Goal: Find specific page/section: Find specific page/section

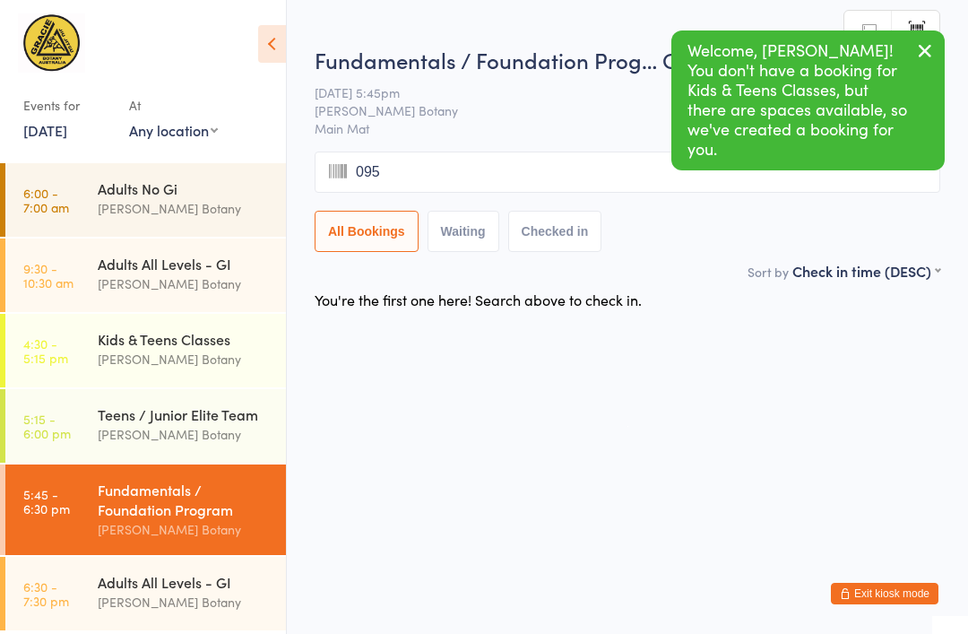
type input "0959"
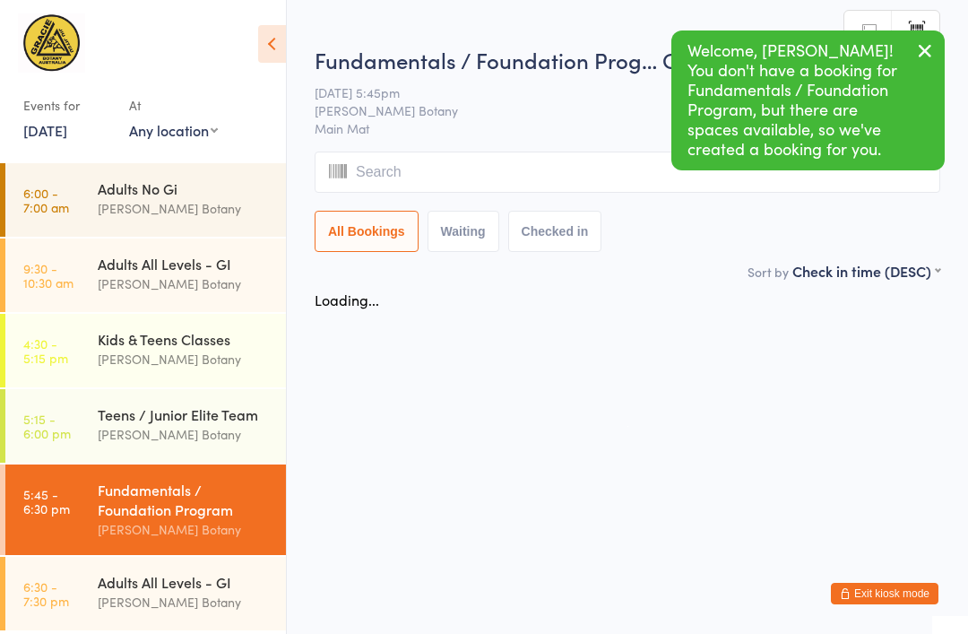
click at [114, 577] on div "Adults All Levels - GI" at bounding box center [184, 582] width 173 height 20
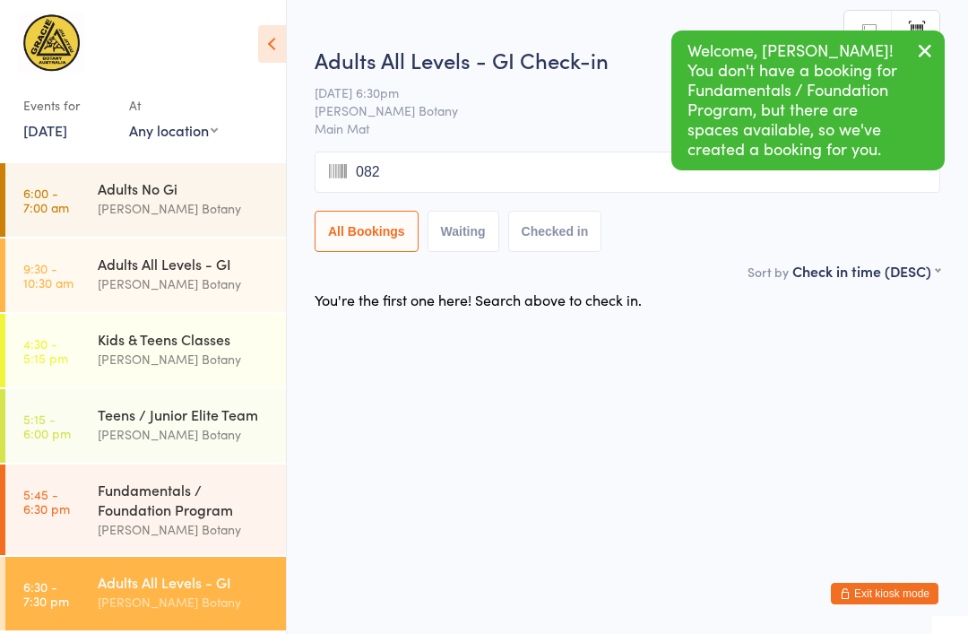
type input "0820"
click at [168, 496] on div "Fundamentals / Foundation Program" at bounding box center [184, 498] width 173 height 39
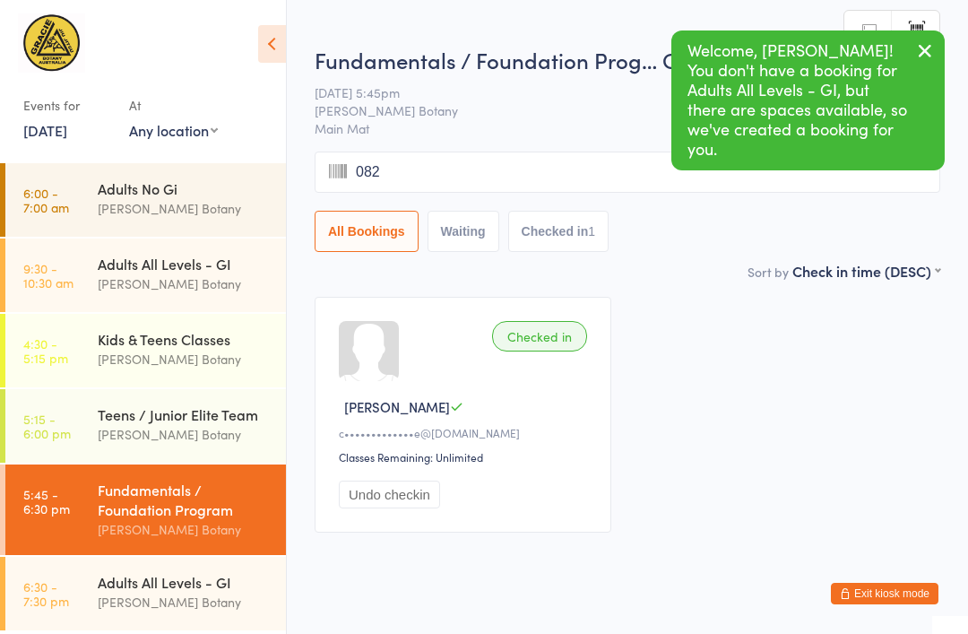
type input "0820"
click at [105, 578] on div "Adults All Levels - GI" at bounding box center [184, 582] width 173 height 20
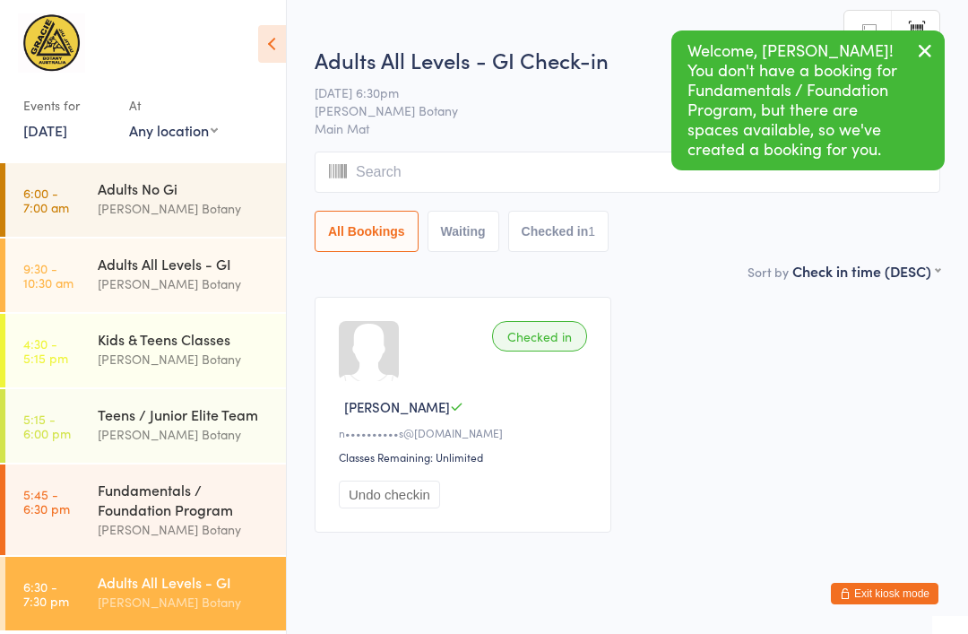
click at [244, 420] on div "Teens / Junior Elite Team" at bounding box center [184, 414] width 173 height 20
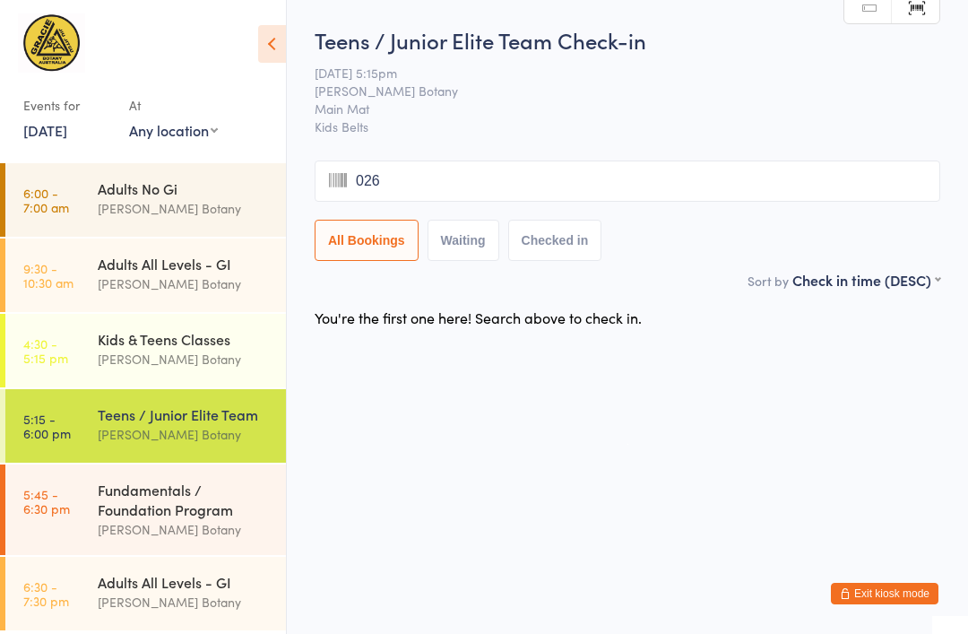
type input "0262"
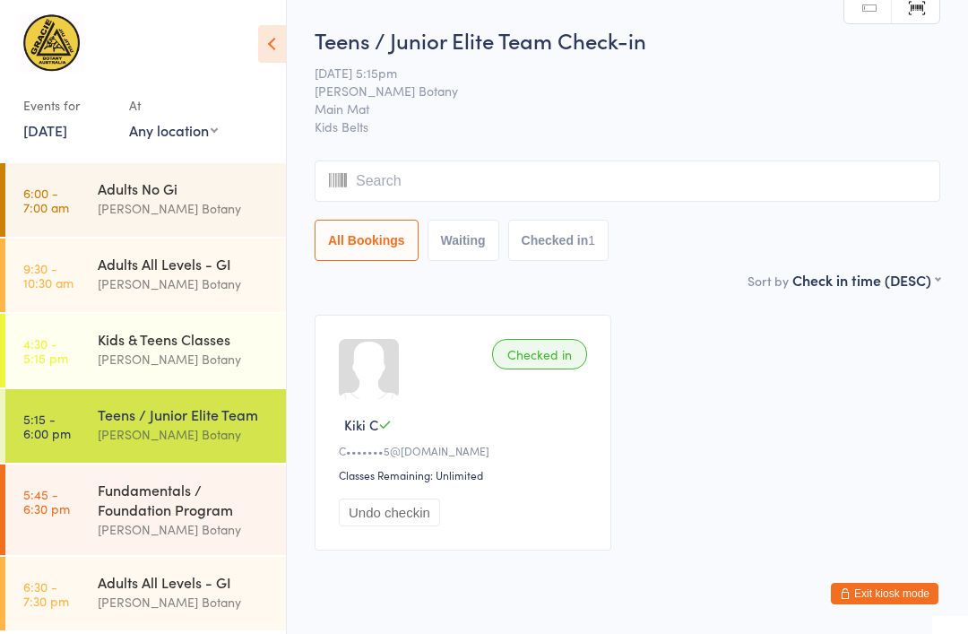
click at [873, 13] on link "Manual search" at bounding box center [867, 8] width 47 height 34
click at [684, 190] on input "search" at bounding box center [627, 180] width 625 height 41
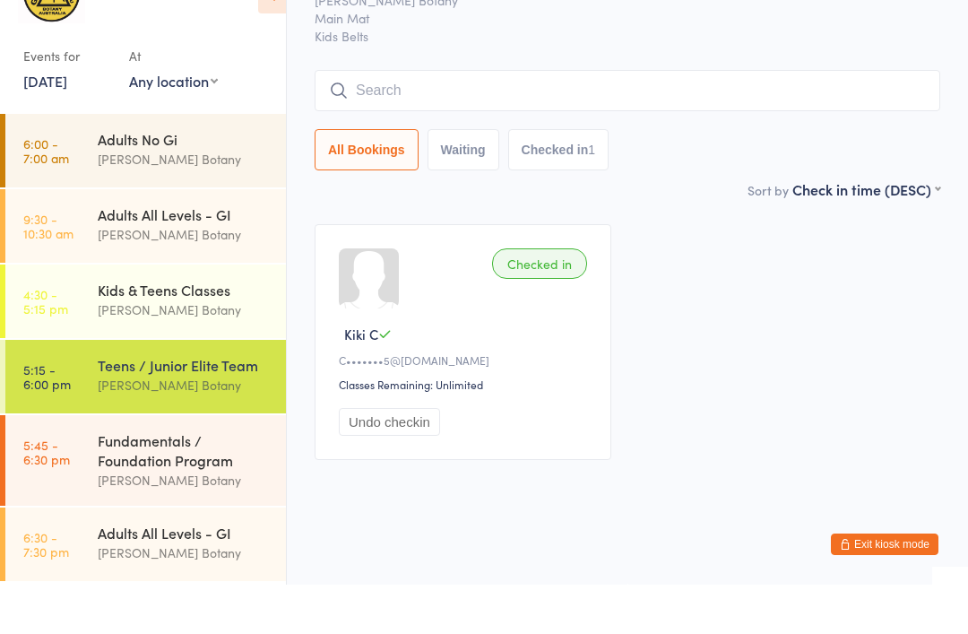
scroll to position [64, 0]
type input "0935"
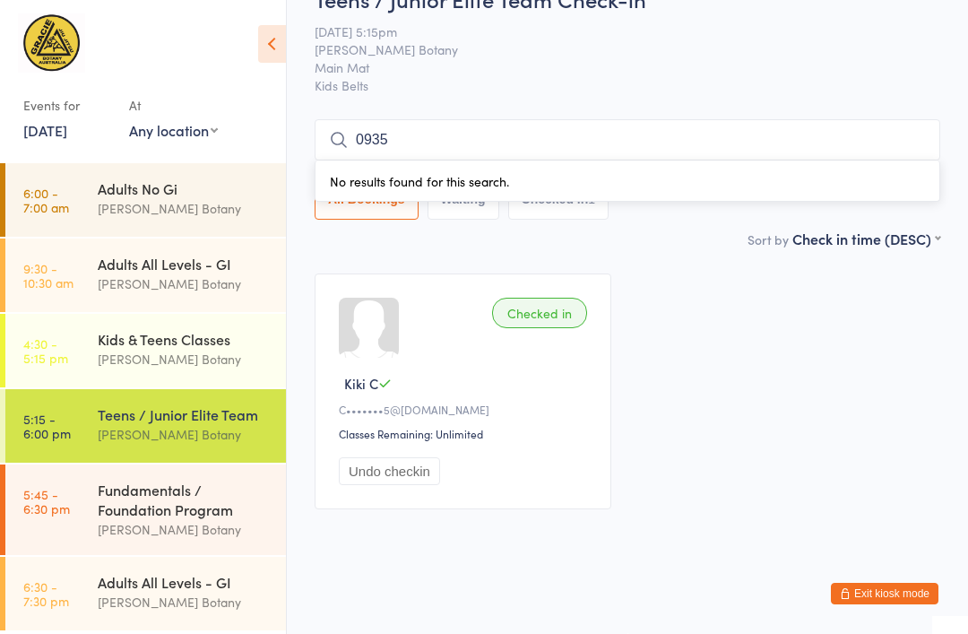
click at [196, 515] on div "Fundamentals / Foundation Program" at bounding box center [184, 498] width 173 height 39
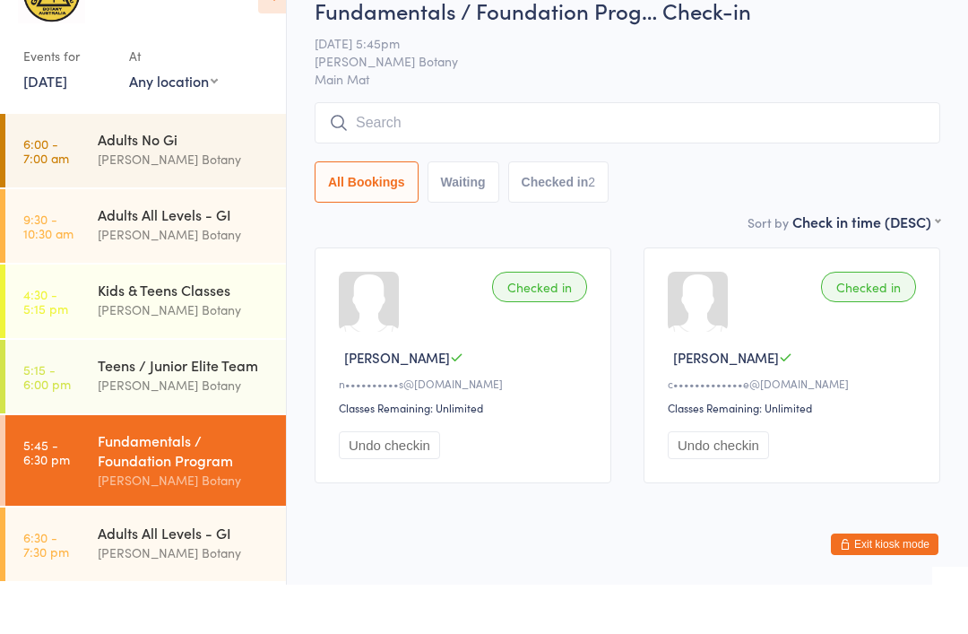
scroll to position [2, 0]
type input "0858"
click at [166, 591] on div "[PERSON_NAME] Botany" at bounding box center [184, 601] width 173 height 21
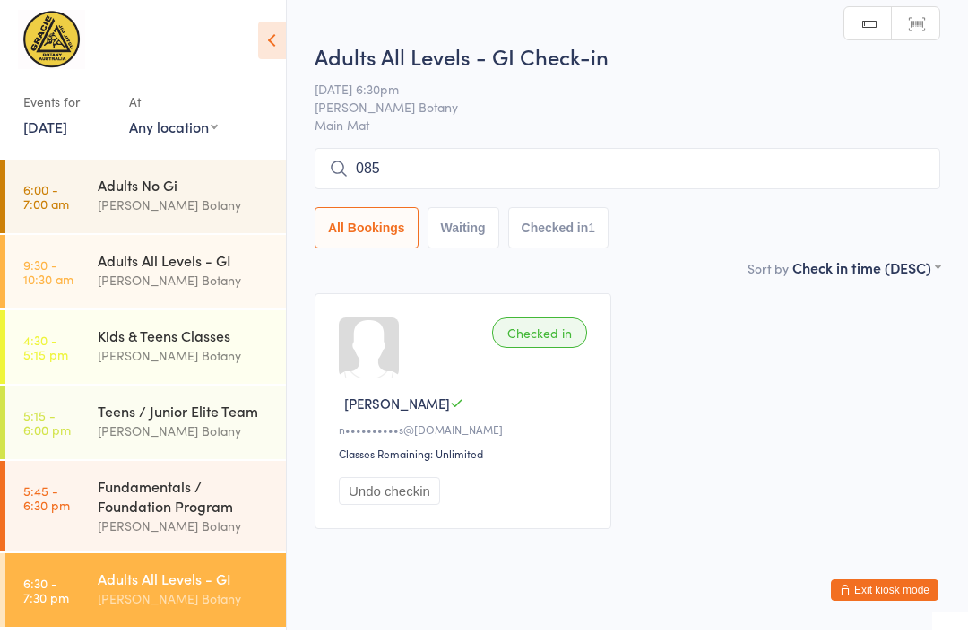
type input "0858"
click at [224, 495] on div "Fundamentals / Foundation Program" at bounding box center [184, 498] width 173 height 39
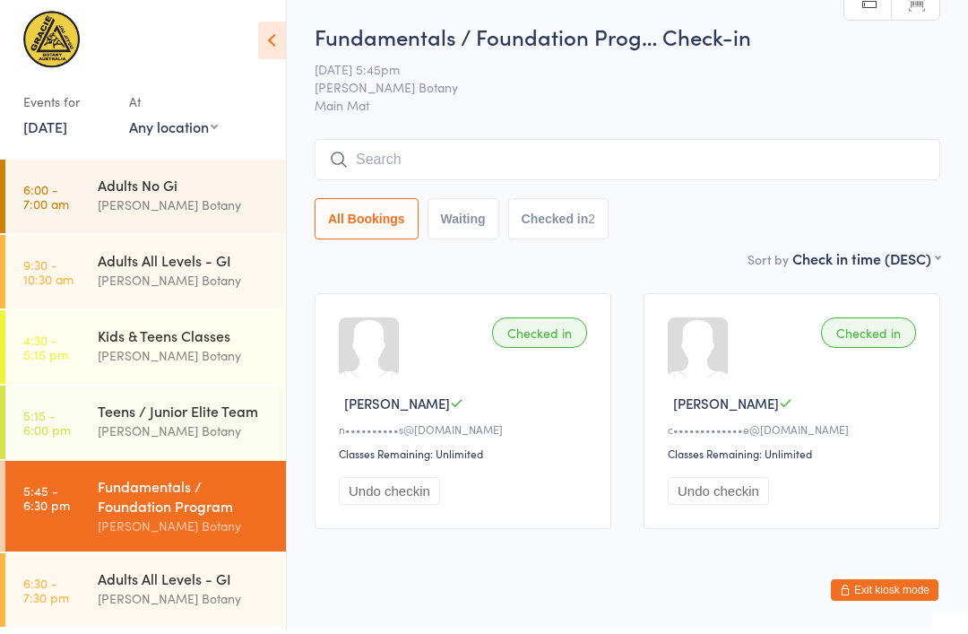
click at [867, 16] on link "Manual search" at bounding box center [867, 8] width 47 height 34
type input "0233"
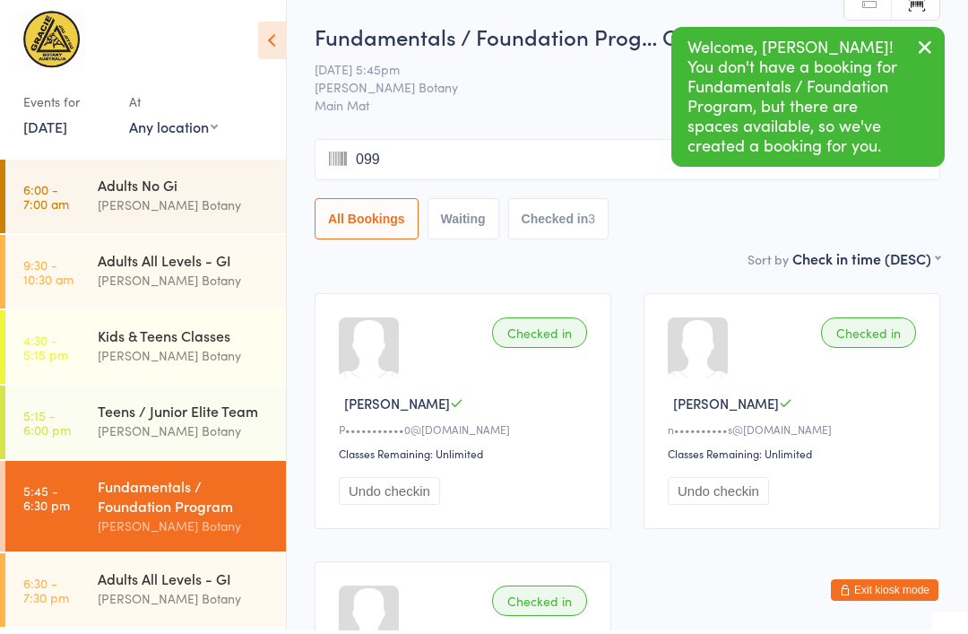
type input "0992"
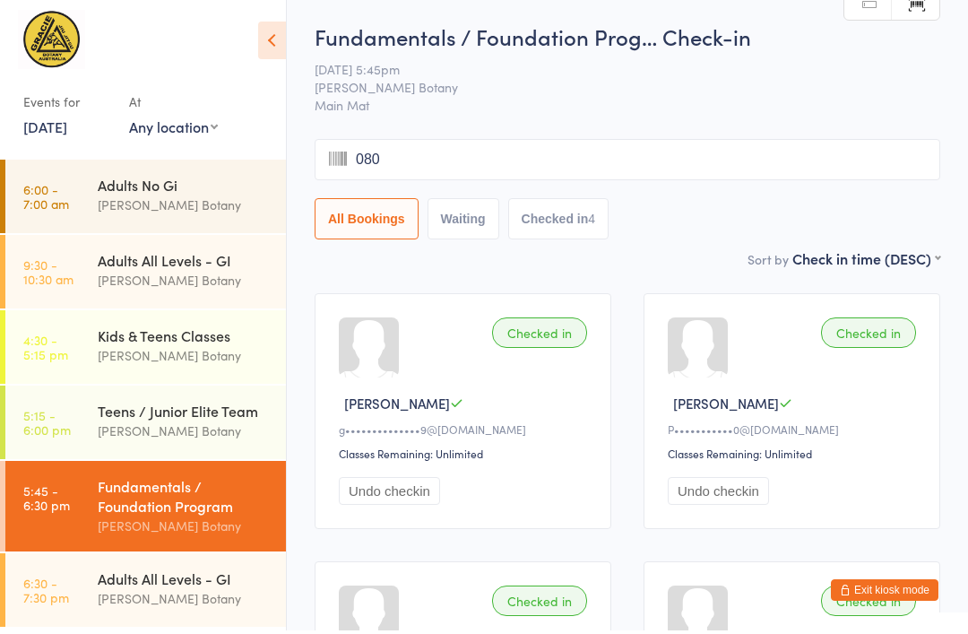
type input "0808"
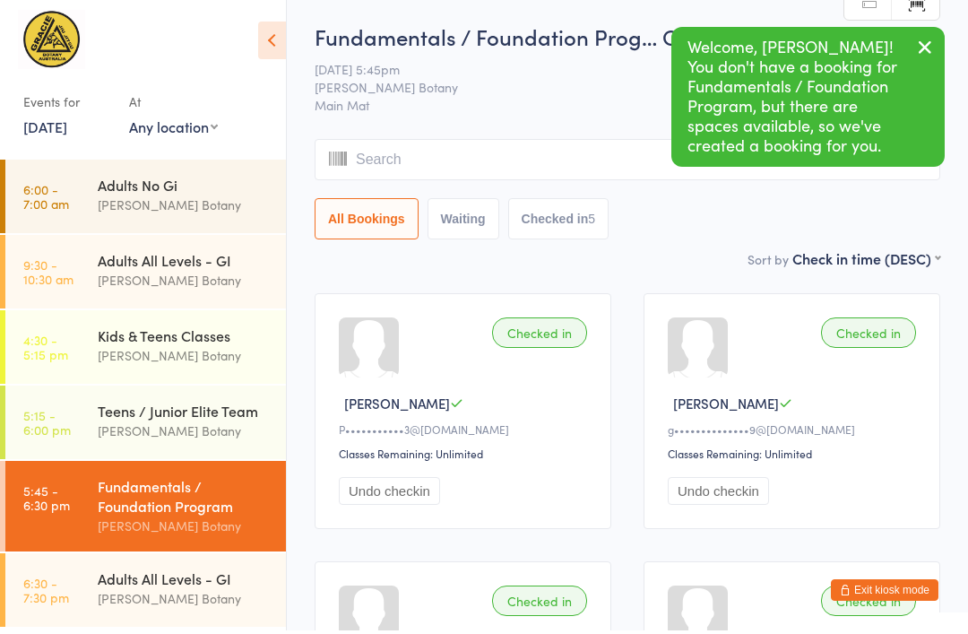
click at [82, 582] on link "6:30 - 7:30 pm Adults All Levels - GI [PERSON_NAME] Botany" at bounding box center [145, 592] width 280 height 73
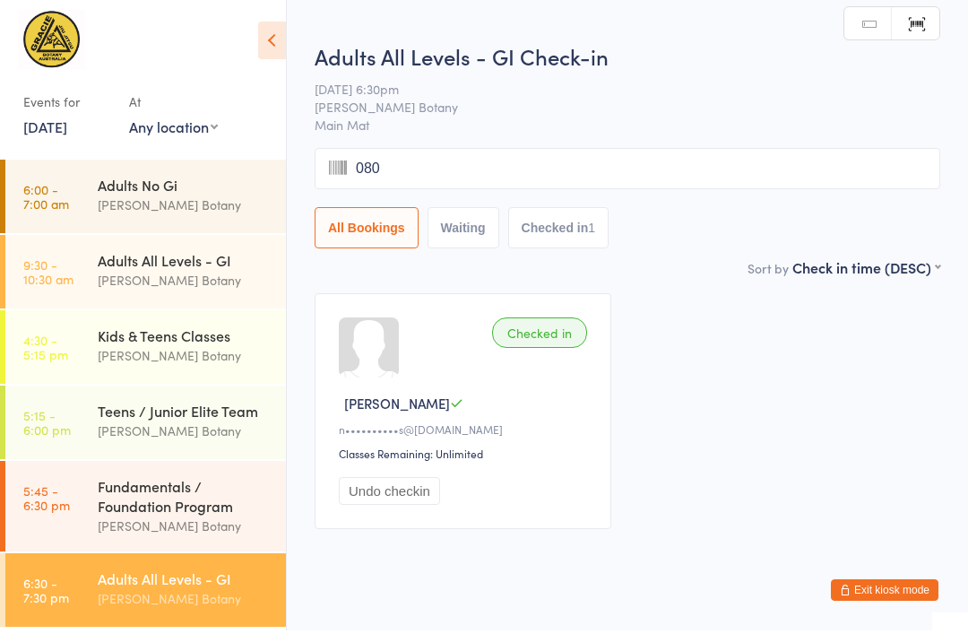
type input "0808"
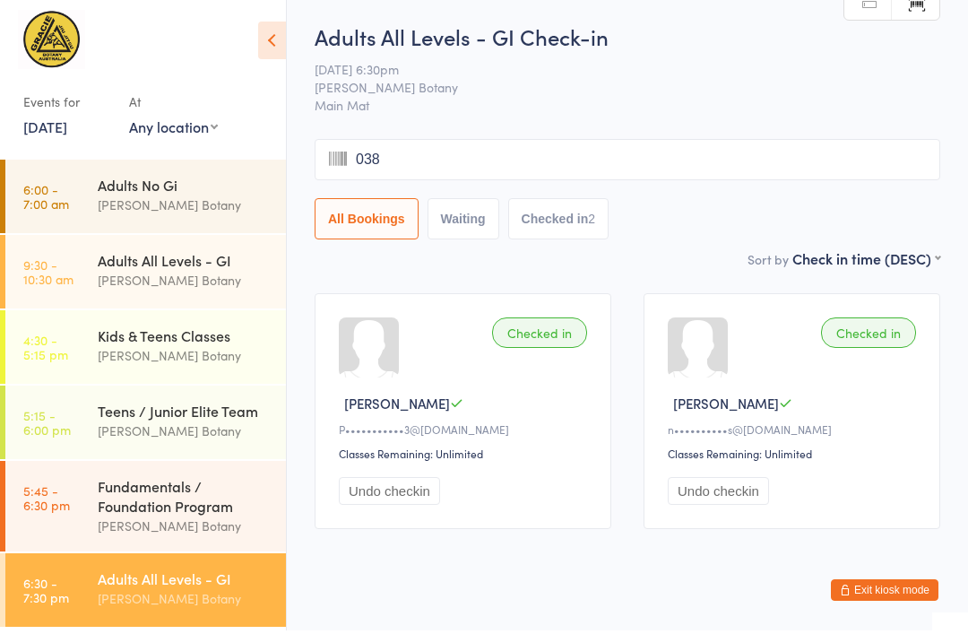
type input "0383"
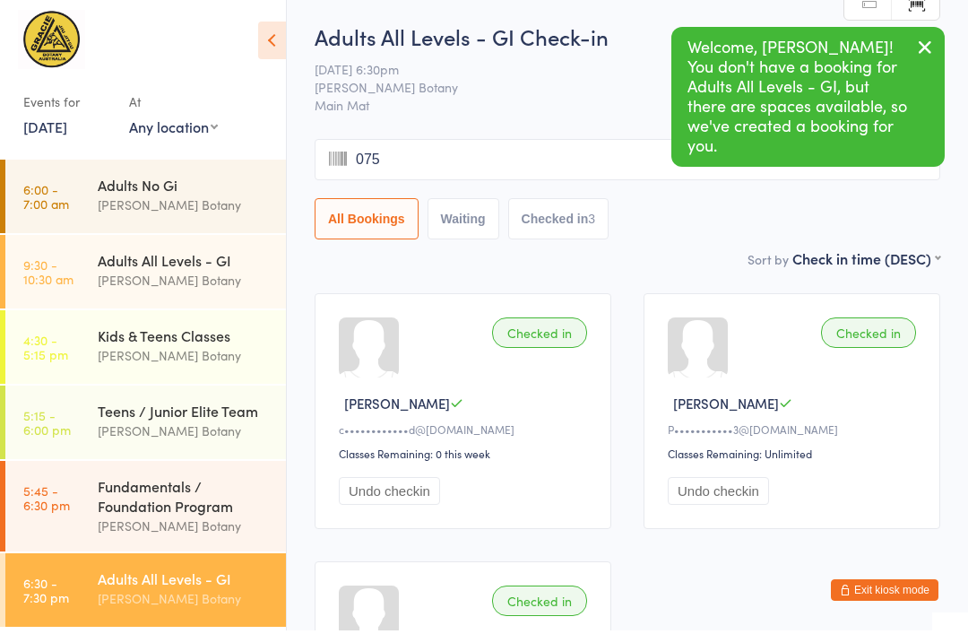
type input "0751"
click at [176, 521] on div "[PERSON_NAME] Botany" at bounding box center [184, 529] width 173 height 21
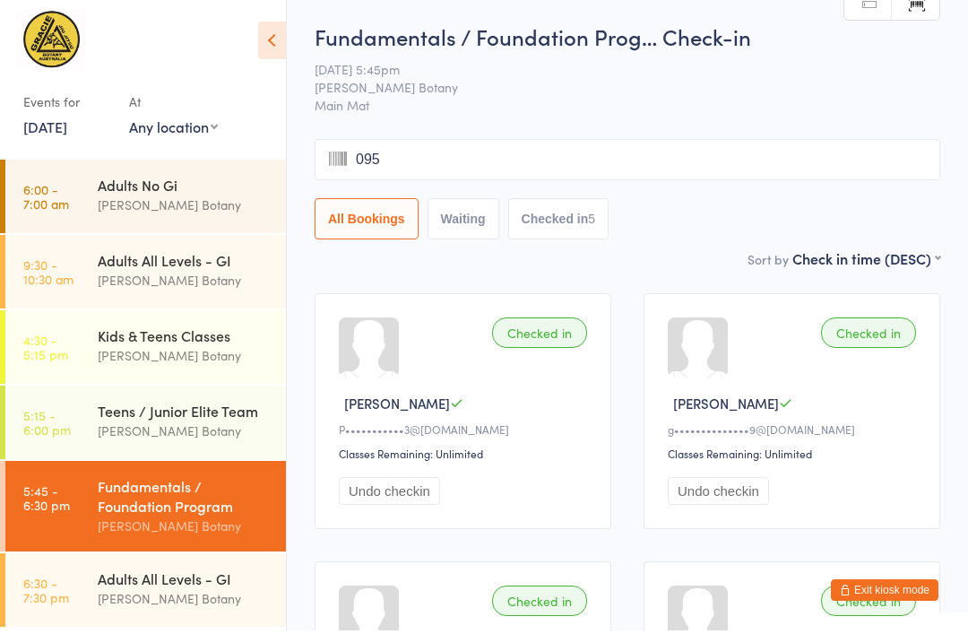
type input "0953"
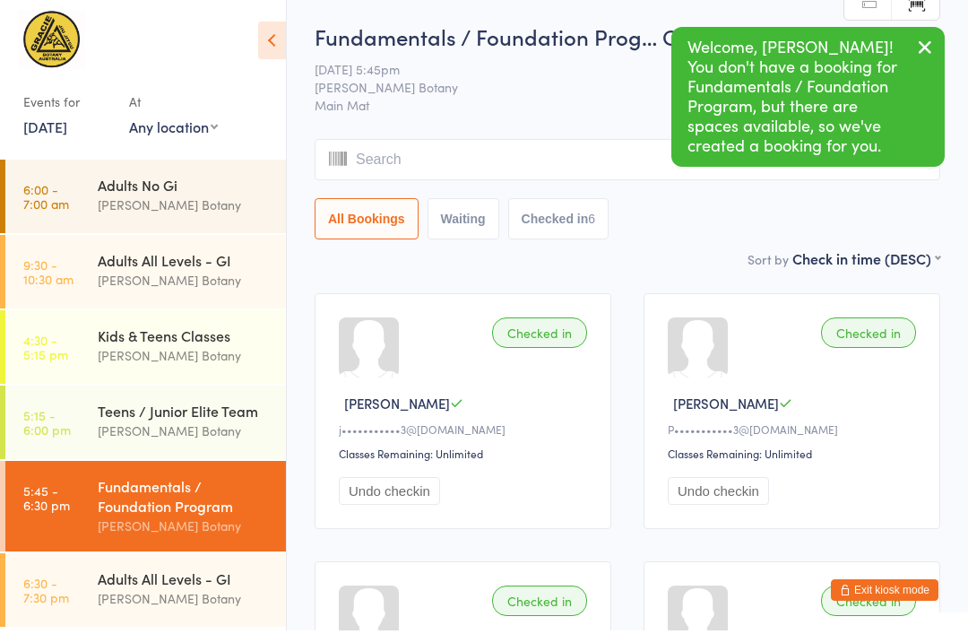
click at [75, 582] on link "6:30 - 7:30 pm Adults All Levels - GI [PERSON_NAME] Botany" at bounding box center [145, 592] width 280 height 73
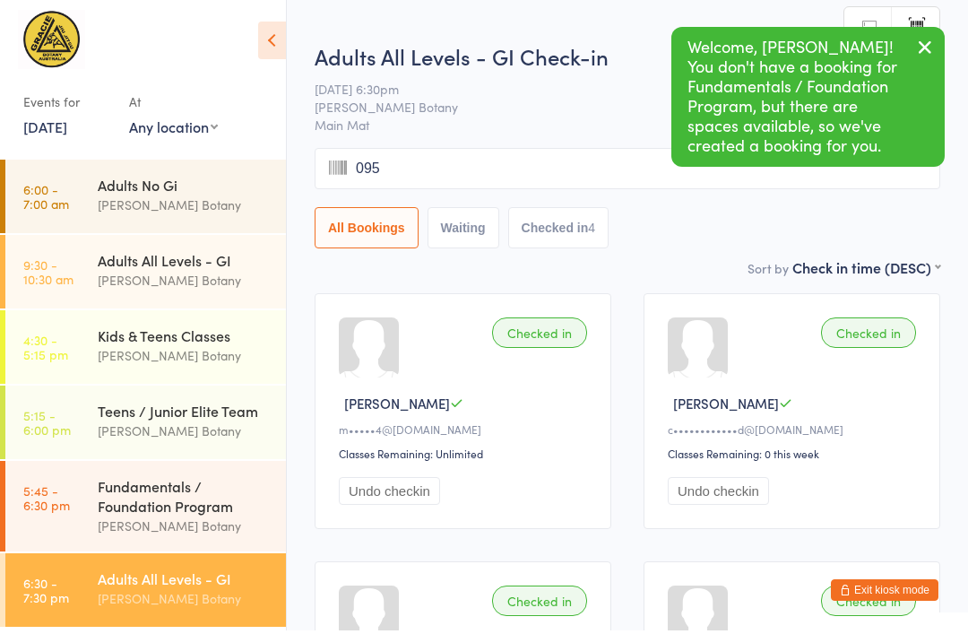
type input "0953"
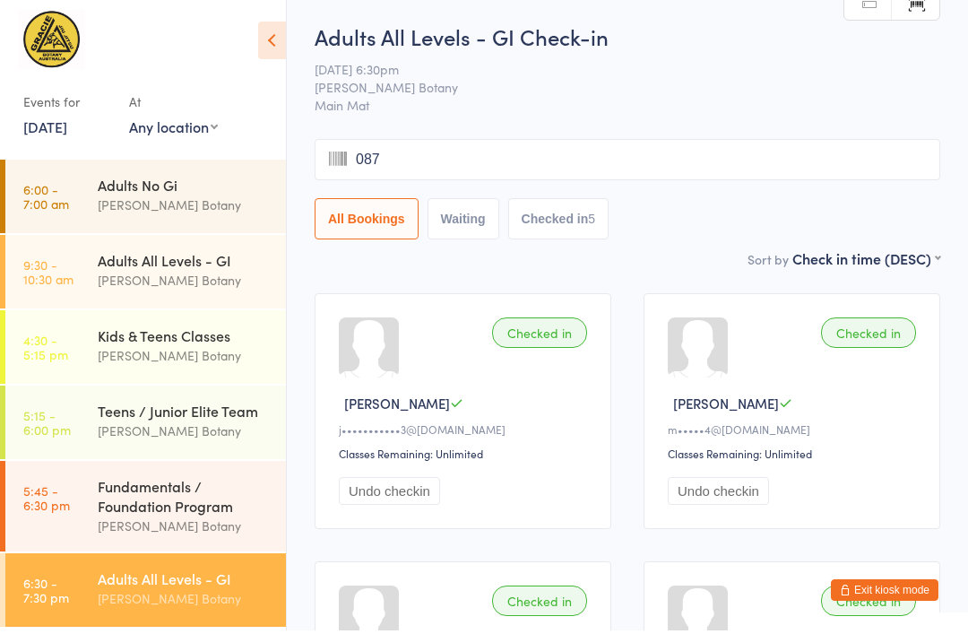
type input "0870"
type input "0506"
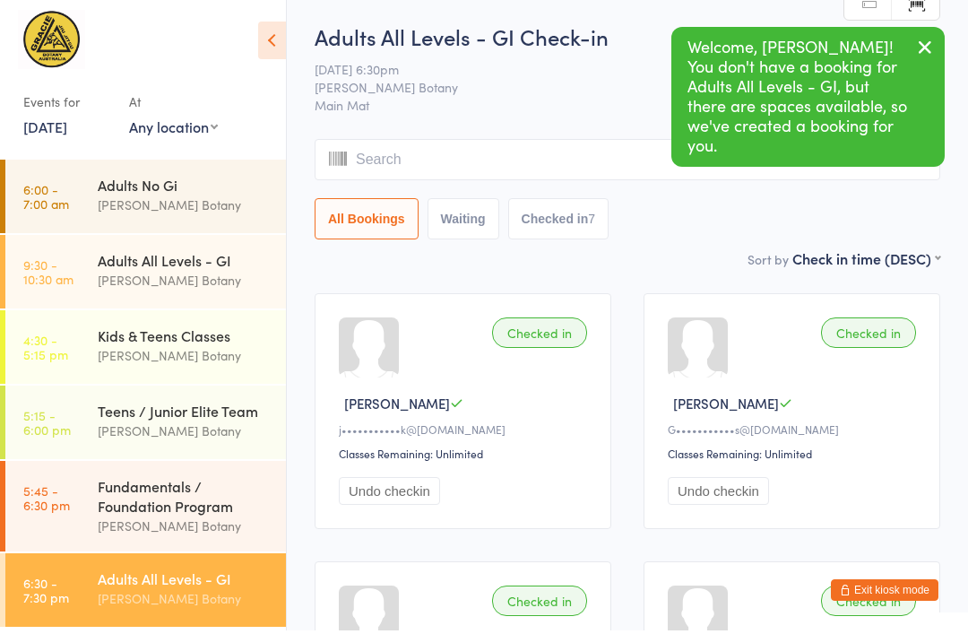
click at [111, 494] on div "Fundamentals / Foundation Program" at bounding box center [184, 498] width 173 height 39
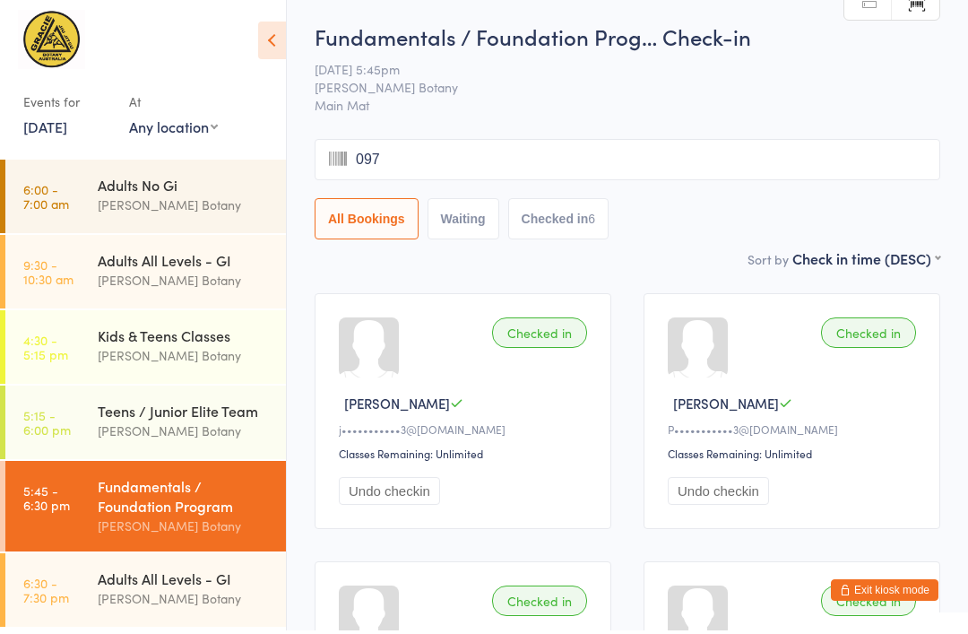
type input "0979"
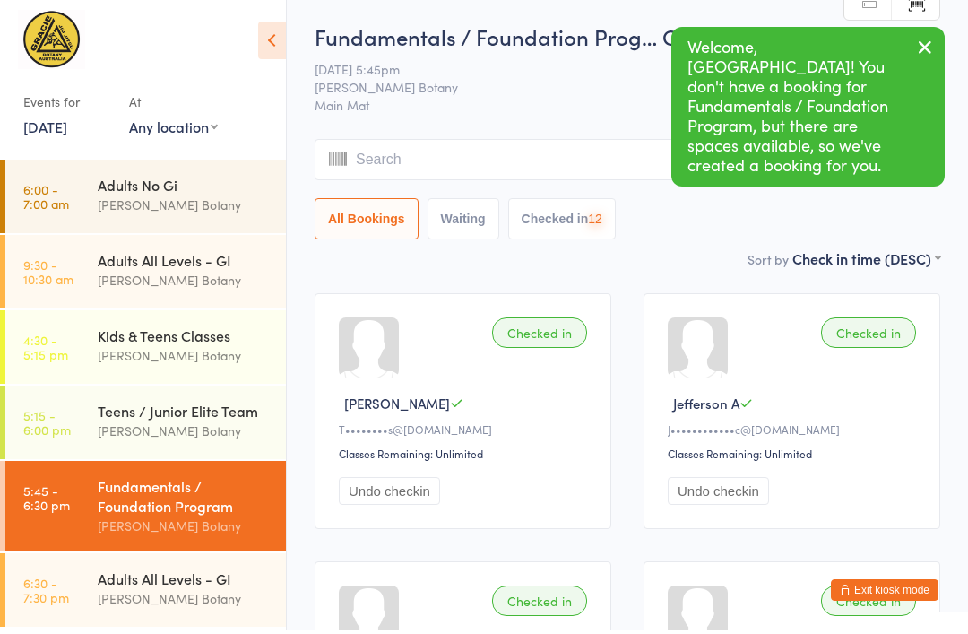
click at [115, 591] on div "Adults All Levels - GI" at bounding box center [184, 582] width 173 height 20
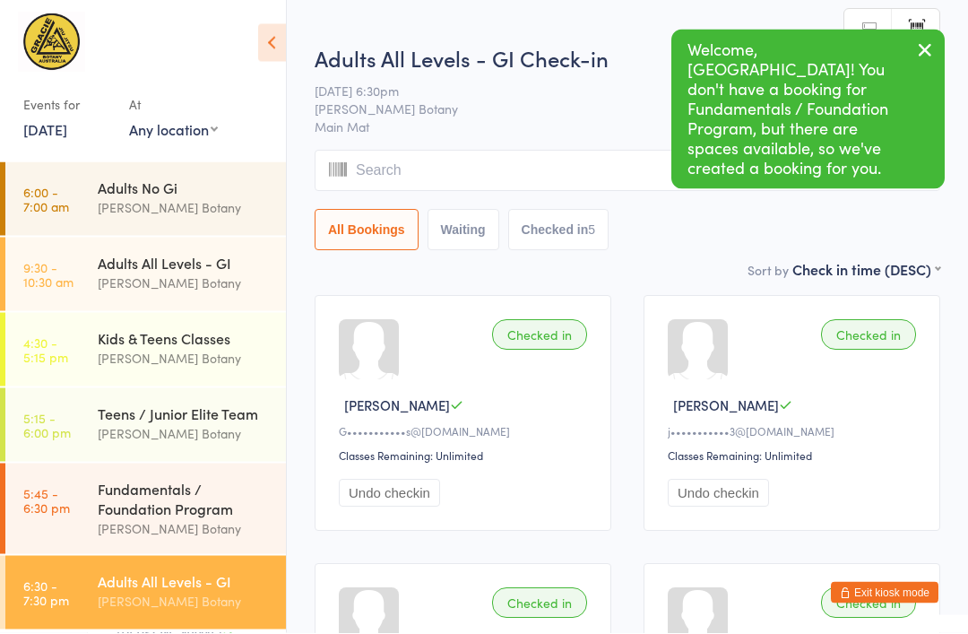
click at [158, 496] on div "Fundamentals / Foundation Program" at bounding box center [184, 498] width 173 height 39
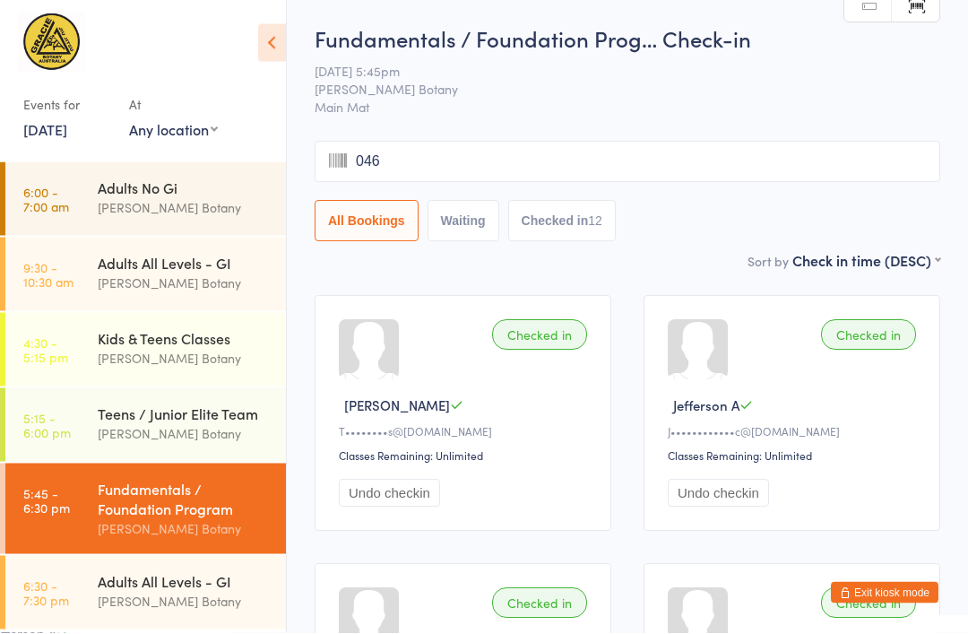
type input "0468"
type input "0330"
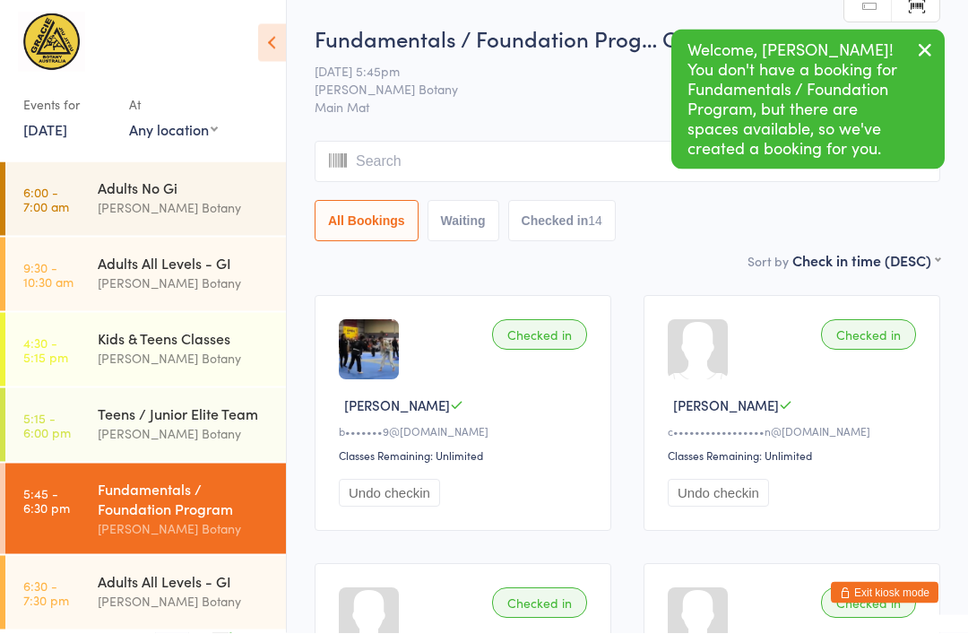
click at [90, 576] on link "6:30 - 7:30 pm Adults All Levels - GI [PERSON_NAME] Botany" at bounding box center [145, 592] width 280 height 73
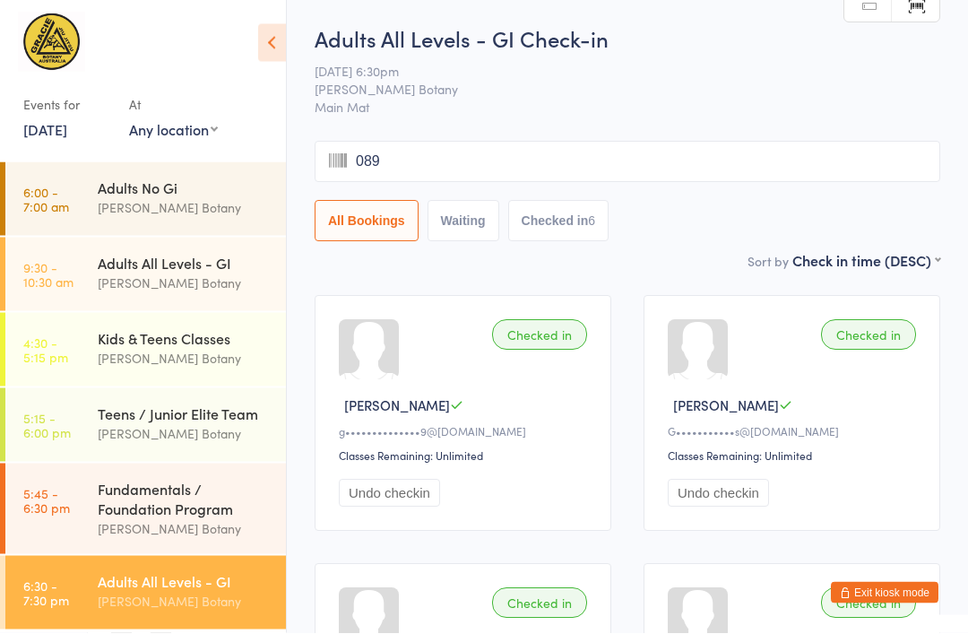
type input "0895"
type input "0945"
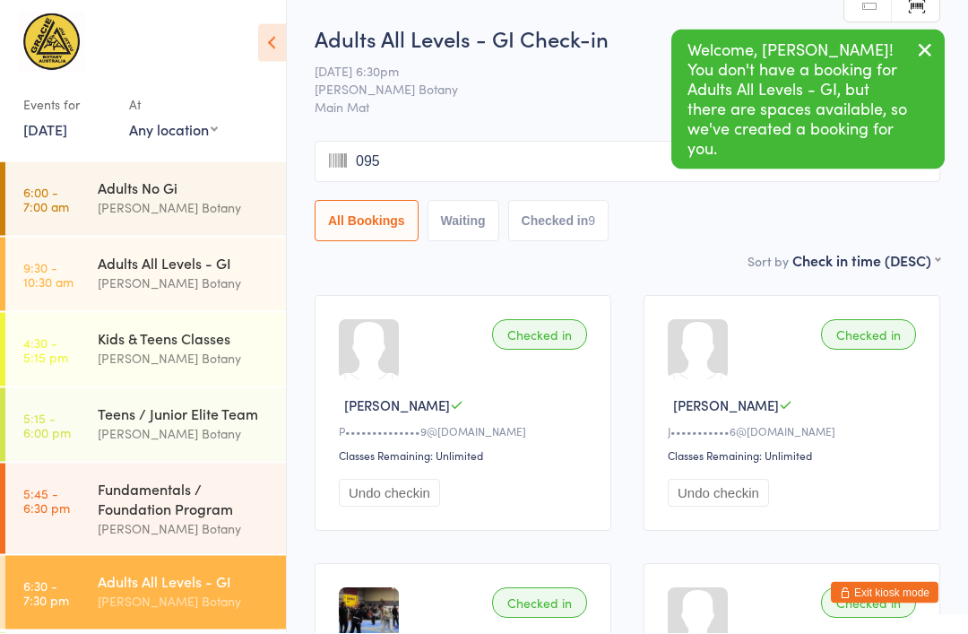
type input "0958"
